Goal: Task Accomplishment & Management: Manage account settings

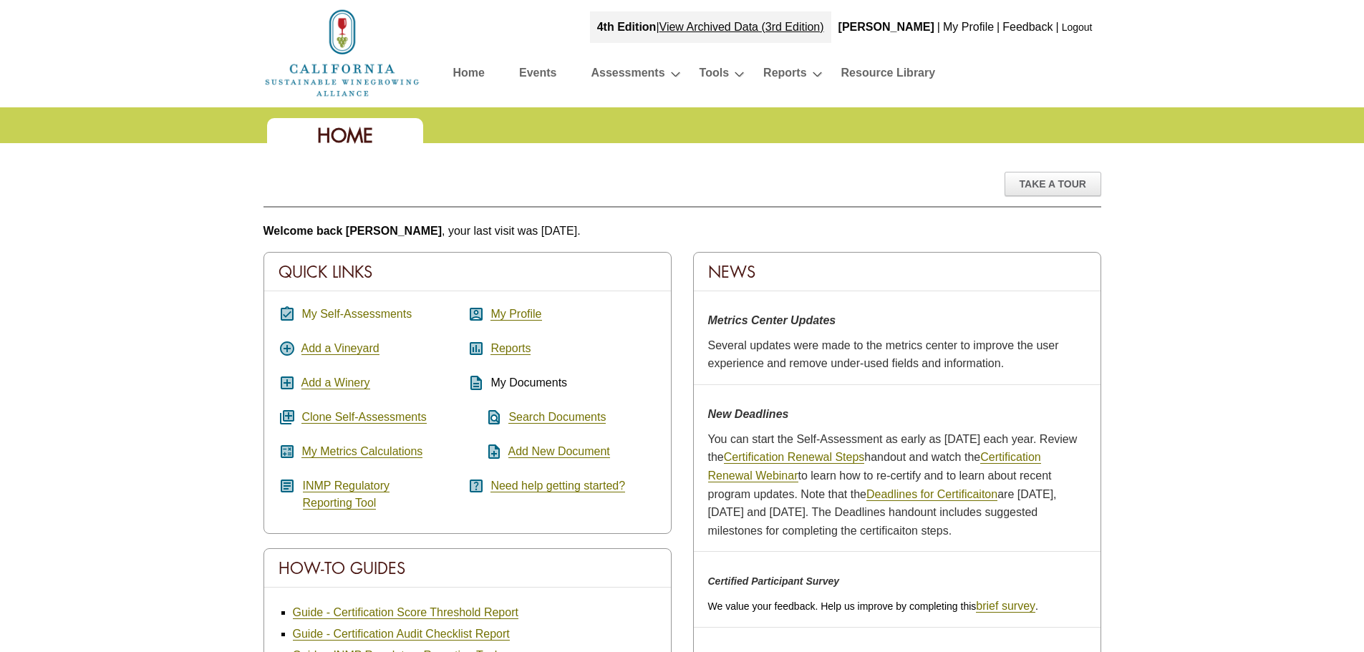
click at [358, 309] on link "My Self-Assessments" at bounding box center [356, 314] width 110 height 13
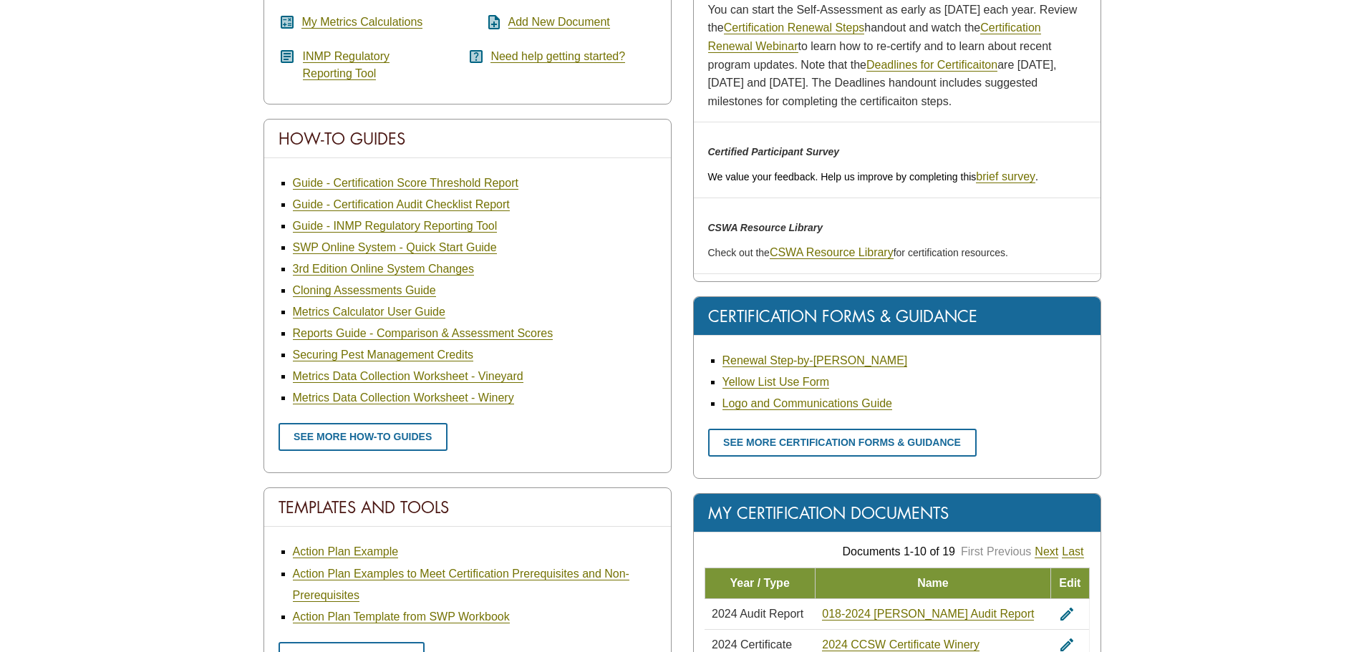
scroll to position [470, 0]
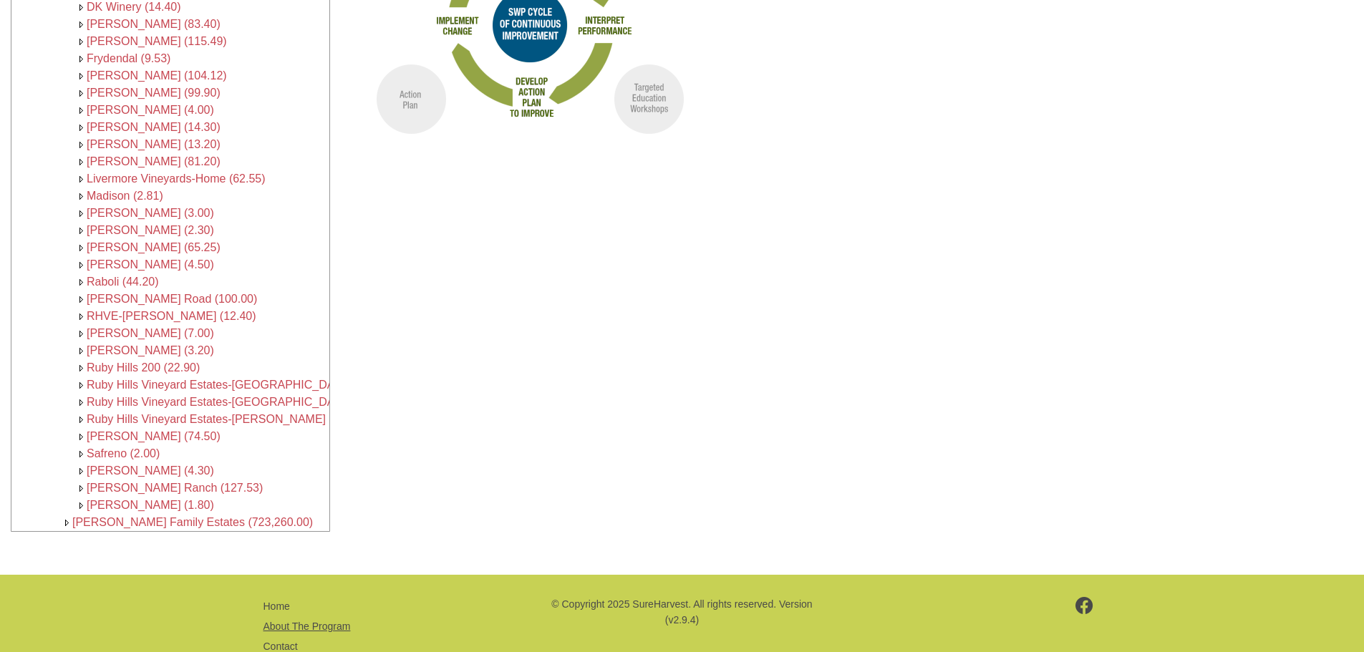
scroll to position [407, 0]
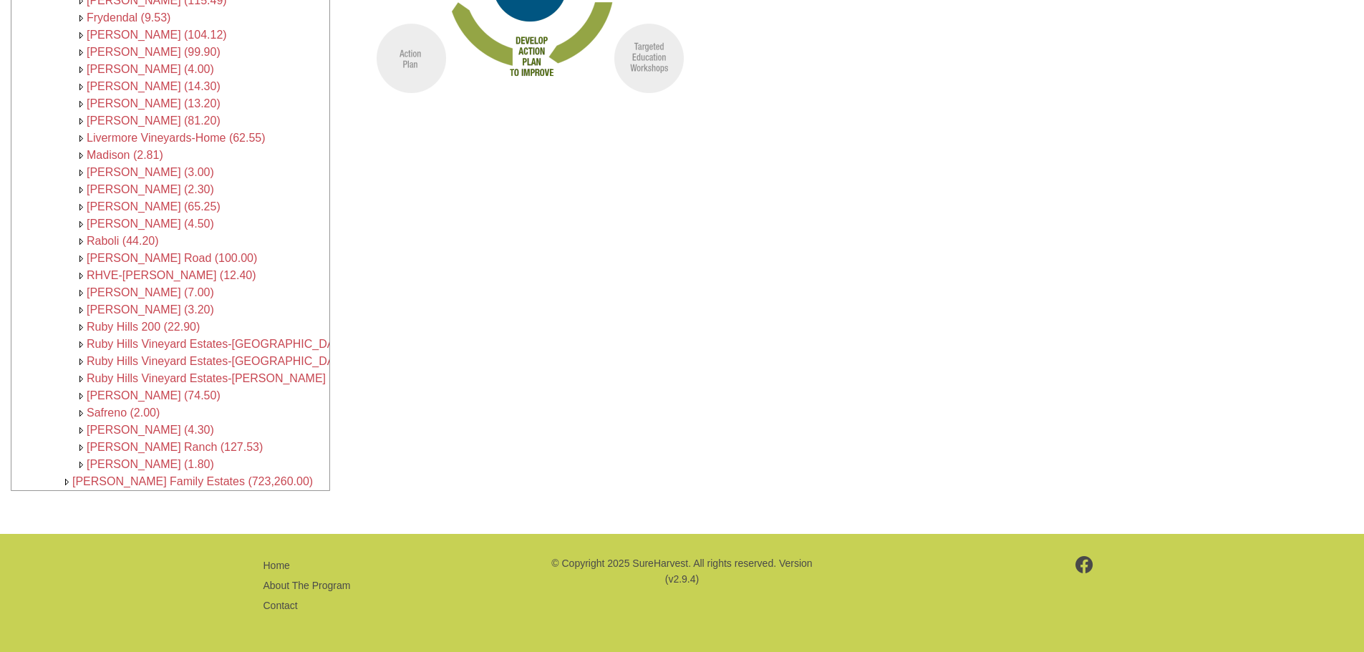
click at [148, 476] on span "[PERSON_NAME] Family Estates (723,260.00)" at bounding box center [192, 481] width 241 height 12
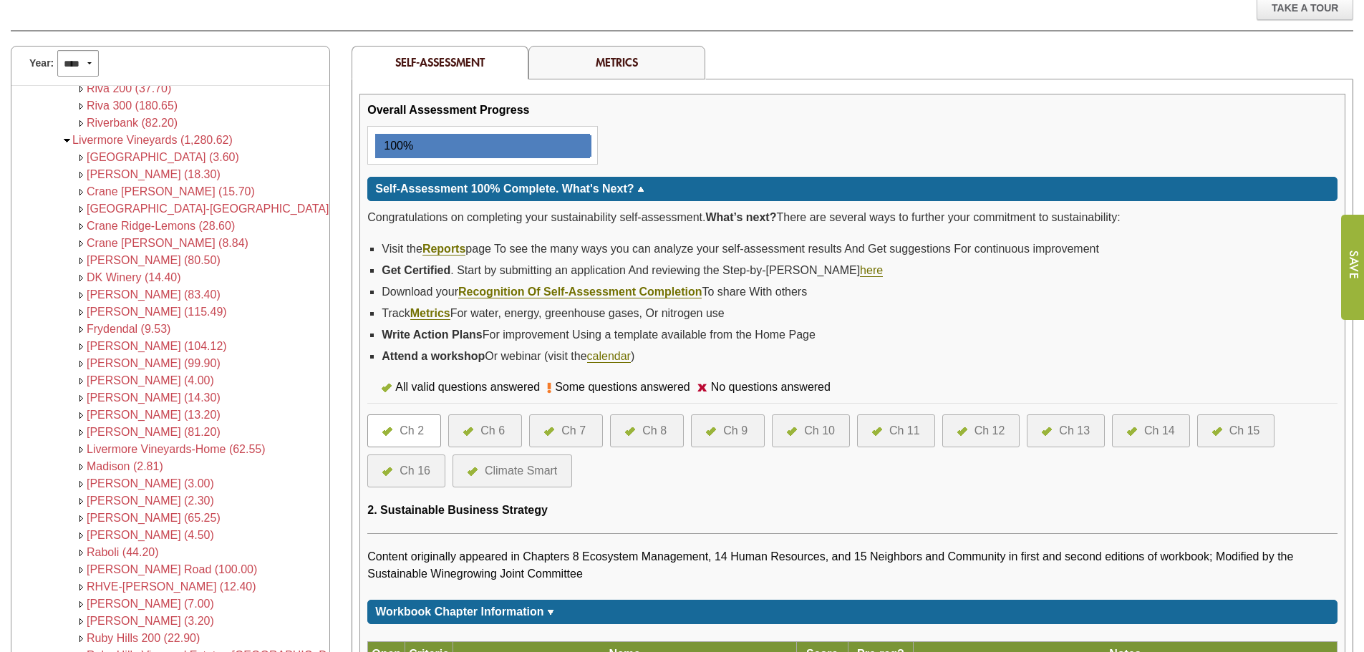
scroll to position [215, 0]
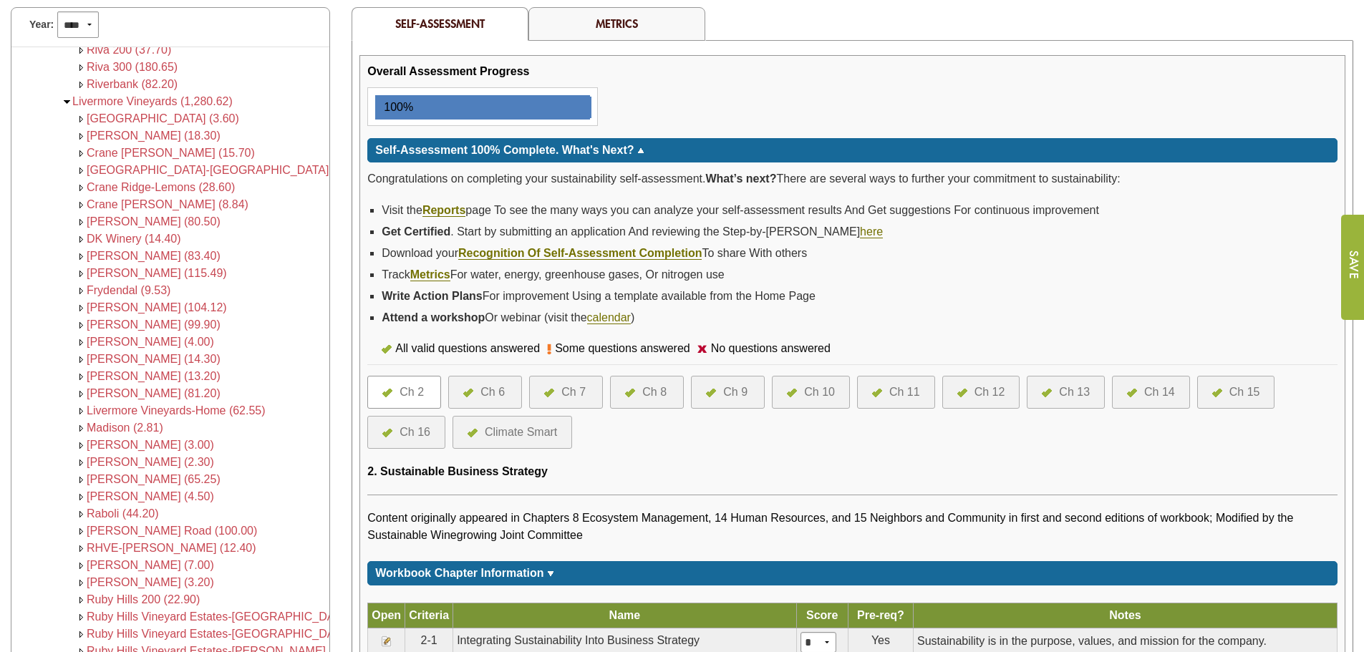
click at [1158, 389] on div "Ch 14" at bounding box center [1159, 392] width 31 height 17
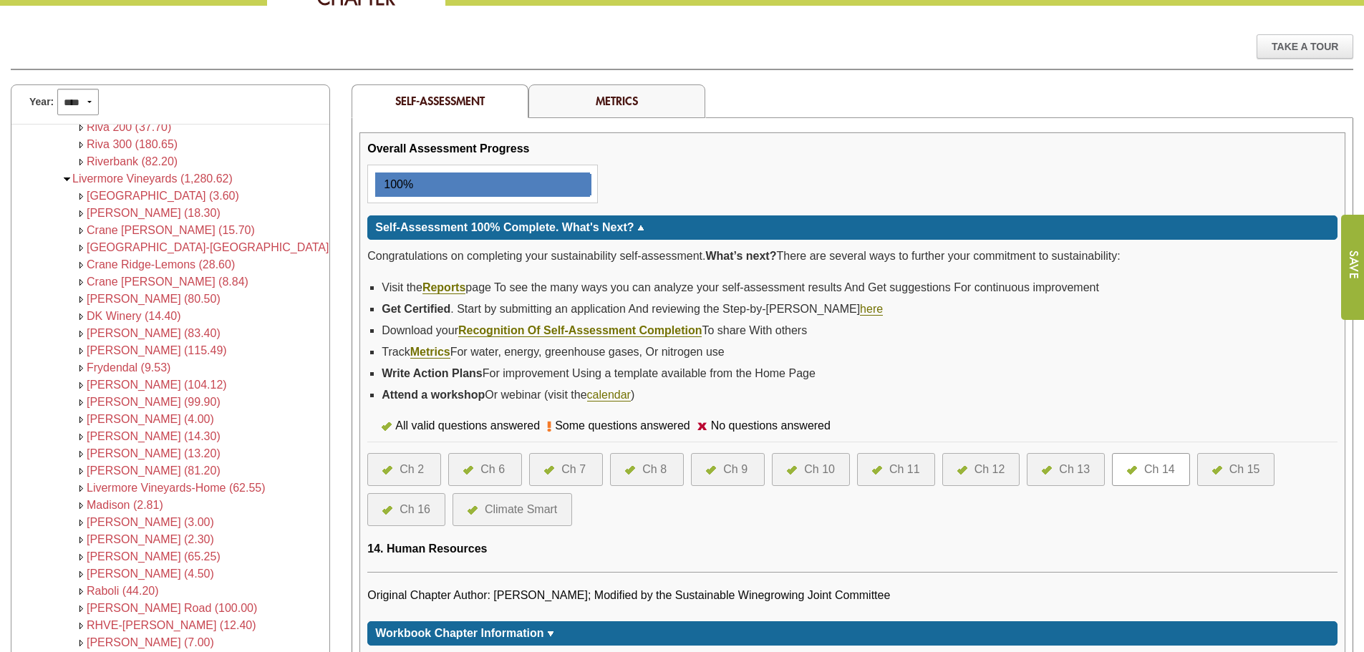
scroll to position [430, 0]
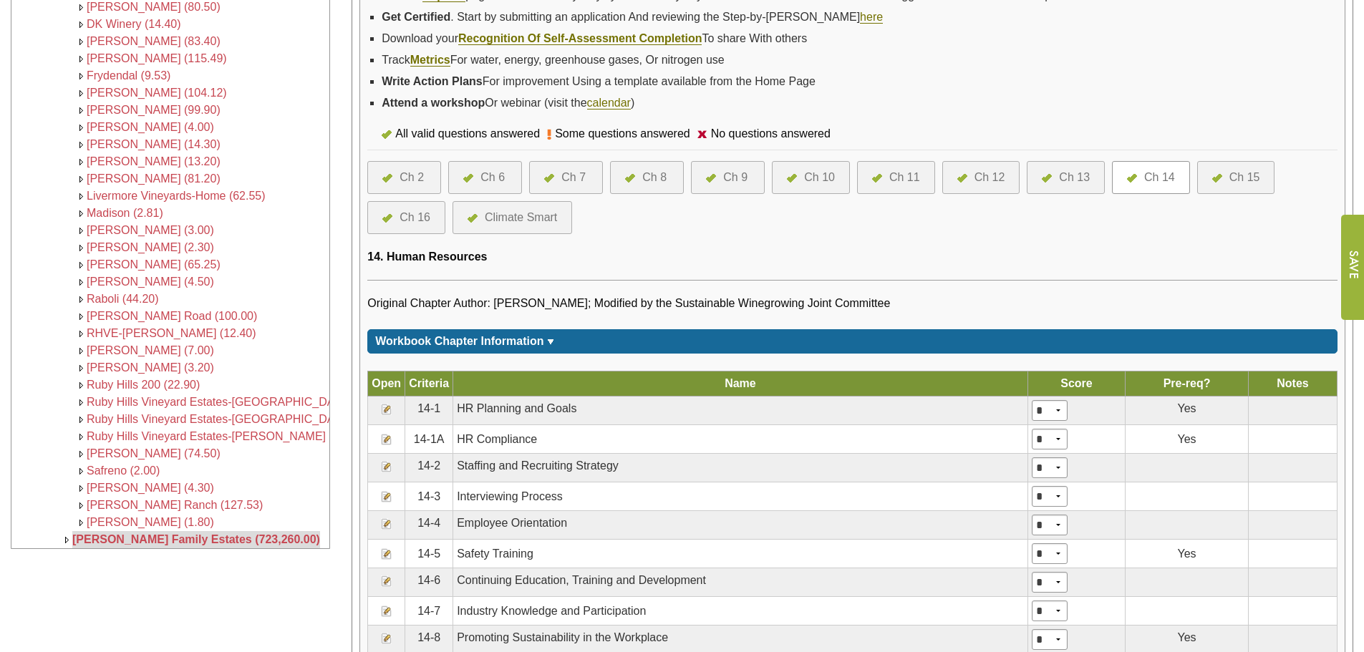
click at [384, 409] on img at bounding box center [386, 409] width 11 height 11
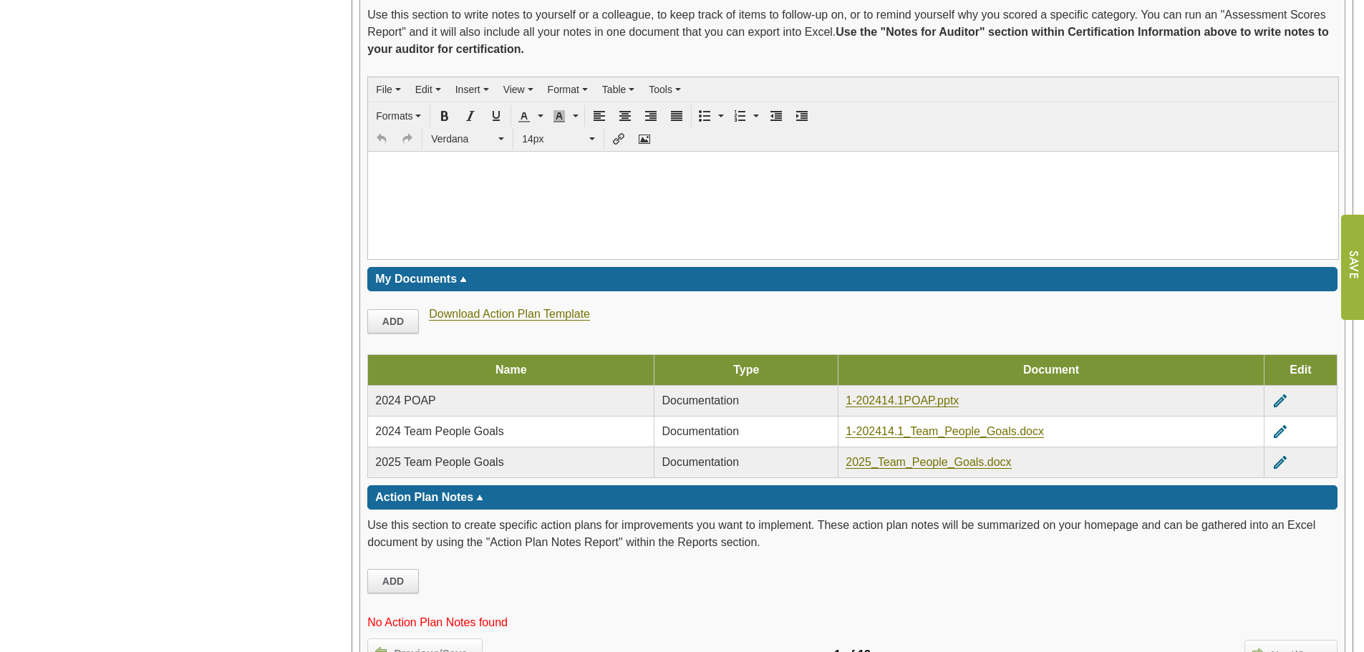
scroll to position [2219, 0]
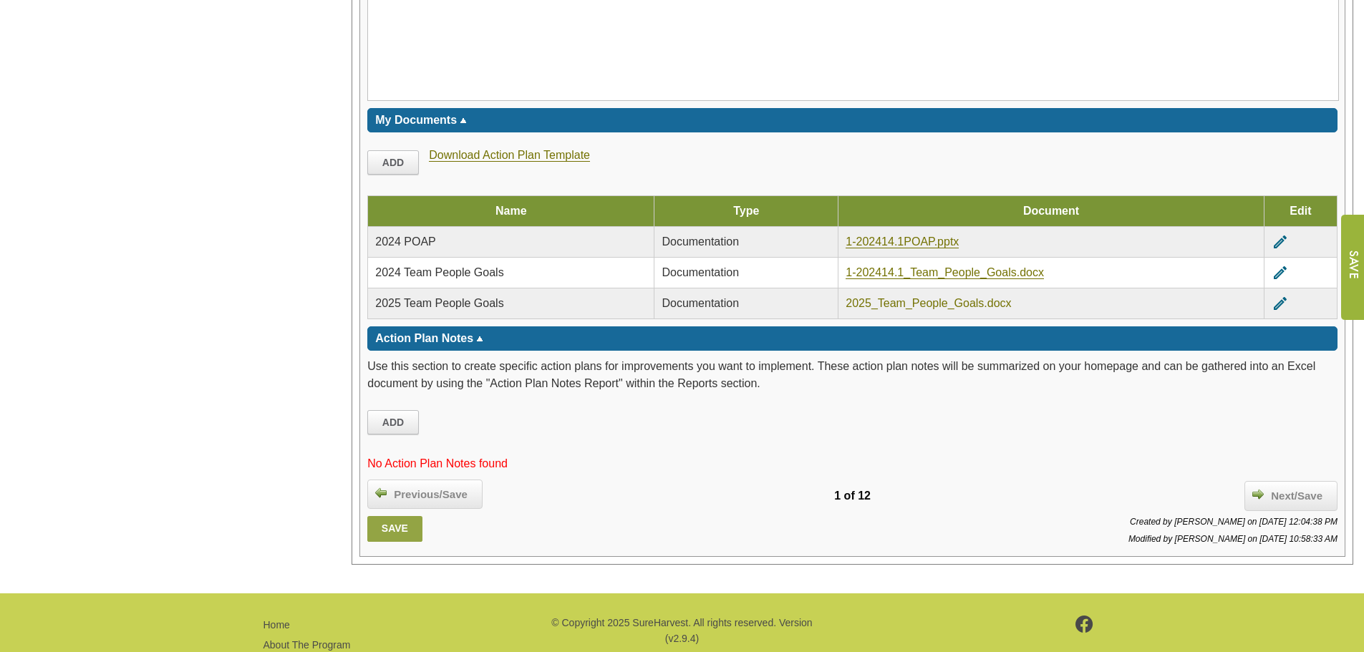
click at [942, 300] on link "2025_Team_People_Goals.docx" at bounding box center [927, 303] width 165 height 13
click at [896, 240] on link "1-202414.1POAP.pptx" at bounding box center [901, 242] width 113 height 13
